Goal: Information Seeking & Learning: Learn about a topic

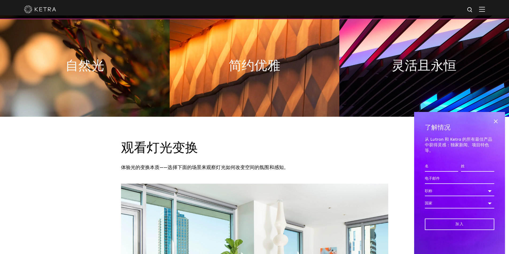
scroll to position [320, 0]
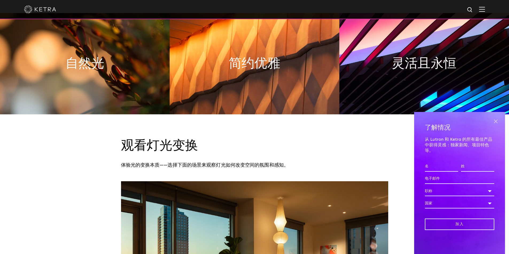
click at [495, 122] on span at bounding box center [495, 121] width 8 height 8
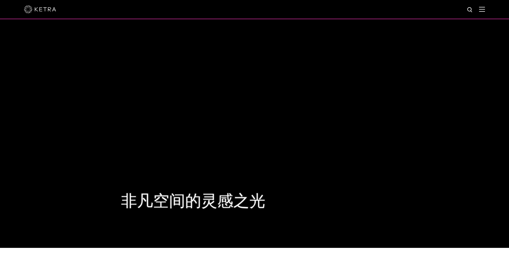
scroll to position [0, 0]
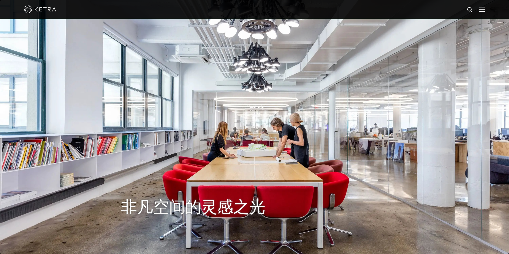
click at [484, 11] on img at bounding box center [482, 9] width 6 height 5
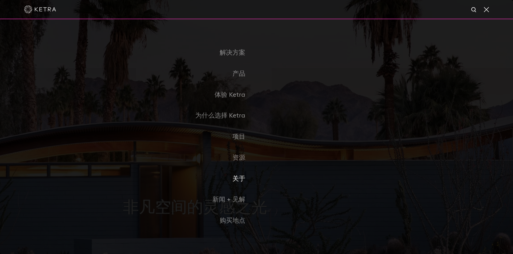
click at [237, 176] on font "关于" at bounding box center [238, 179] width 13 height 6
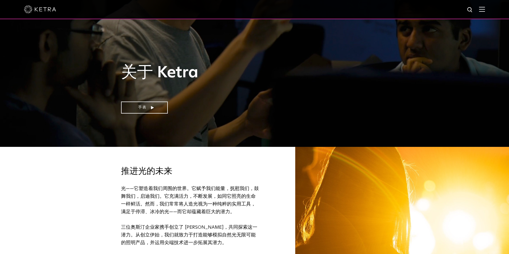
scroll to position [107, 0]
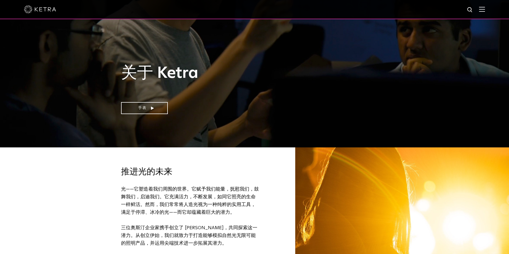
click at [485, 9] on img at bounding box center [482, 9] width 6 height 5
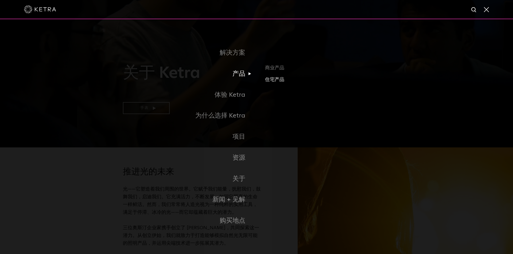
click at [277, 81] on font "住宅产品" at bounding box center [274, 79] width 19 height 5
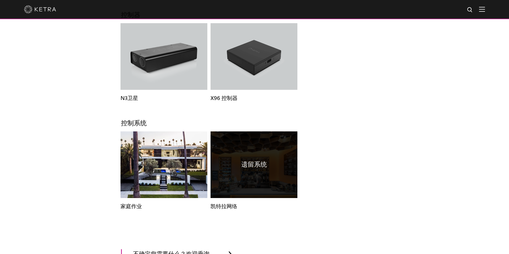
scroll to position [641, 0]
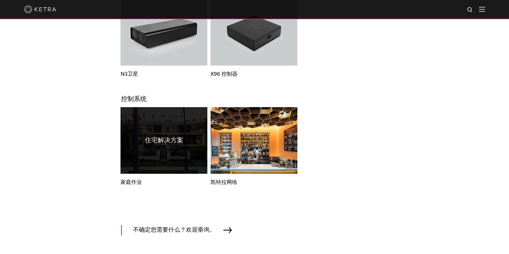
click at [176, 162] on div "住宅解决方案" at bounding box center [163, 140] width 87 height 67
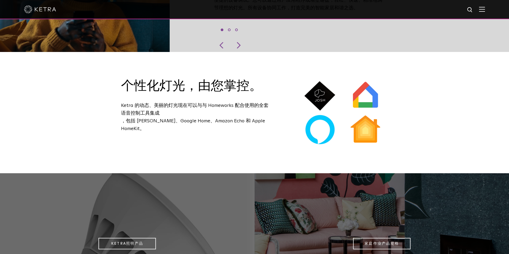
scroll to position [347, 0]
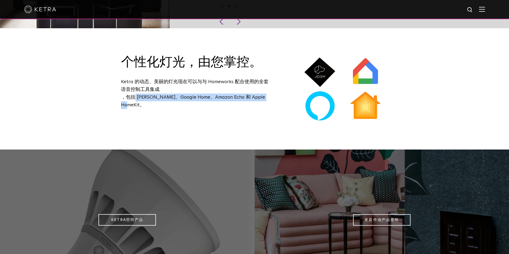
drag, startPoint x: 135, startPoint y: 98, endPoint x: 269, endPoint y: 99, distance: 133.8
click at [268, 100] on p "Ketra 的动态、美丽的灯光现在可以与与 Homeworks 配合使用的全套语音控制工具集成 ，包括 Josh.AI、Google Home、Amazon …" at bounding box center [195, 93] width 149 height 31
copy font "Josh.AI、Google Home、Amazon Echo 和 Apple HomeKit。"
